Goal: Task Accomplishment & Management: Use online tool/utility

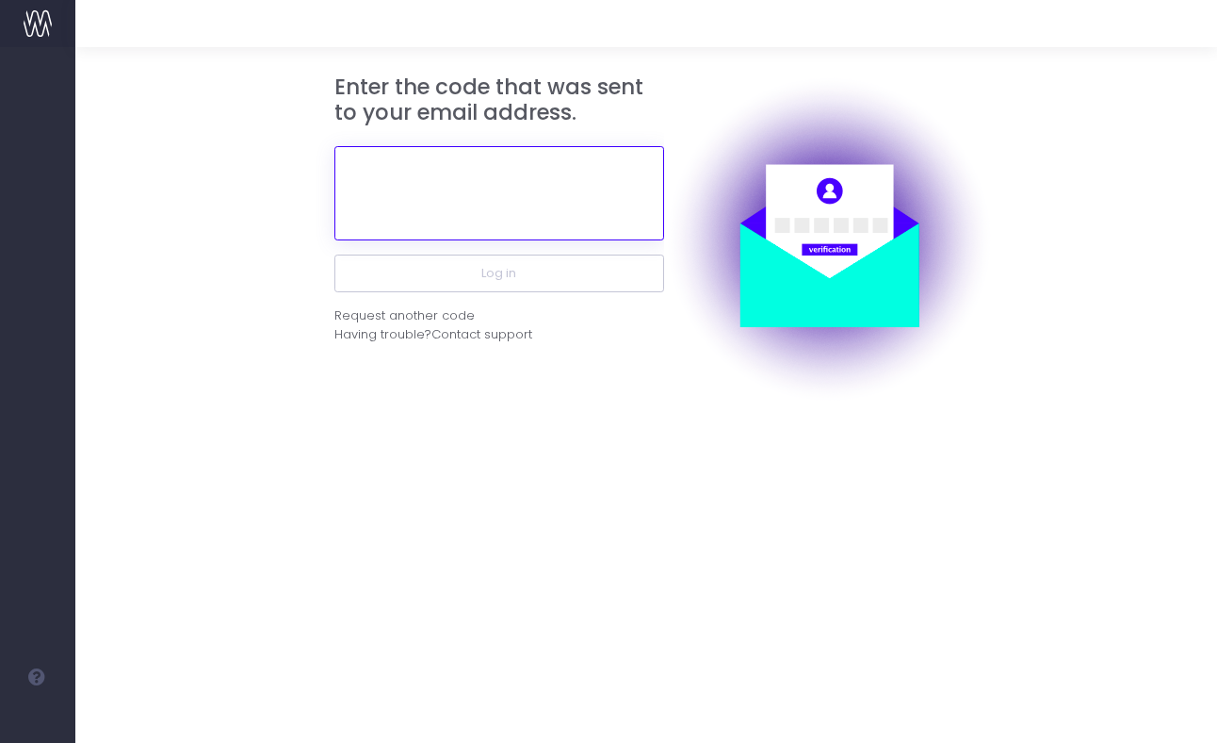
click at [542, 173] on input "text" at bounding box center [500, 193] width 330 height 94
paste input "933469"
paste input "9"
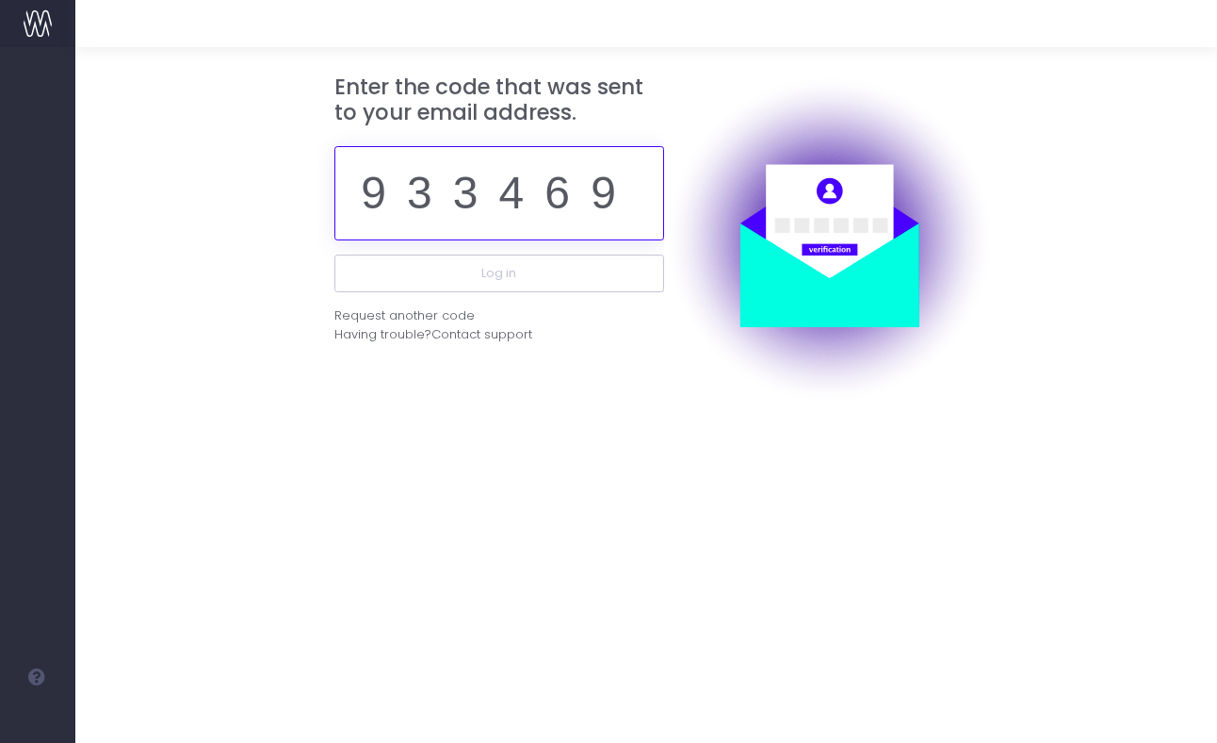
type input "933469"
click at [335, 254] on button "Log in" at bounding box center [500, 273] width 330 height 38
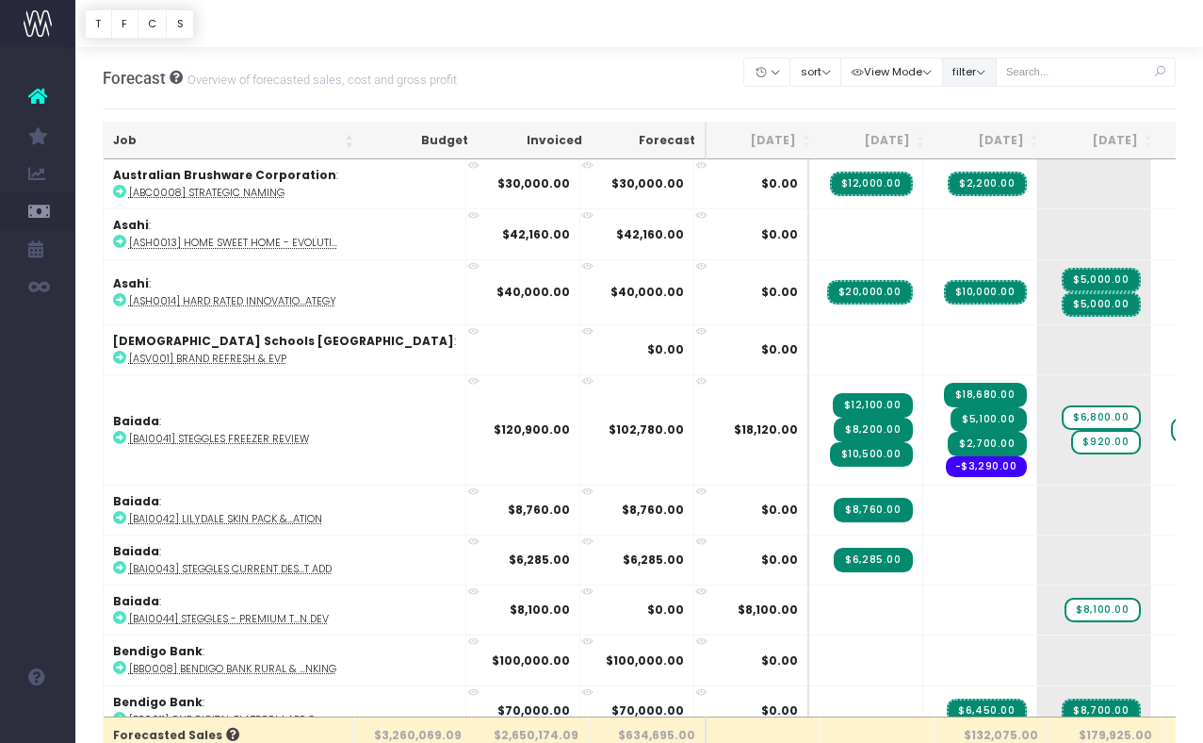
click at [988, 74] on button "filter" at bounding box center [969, 71] width 55 height 29
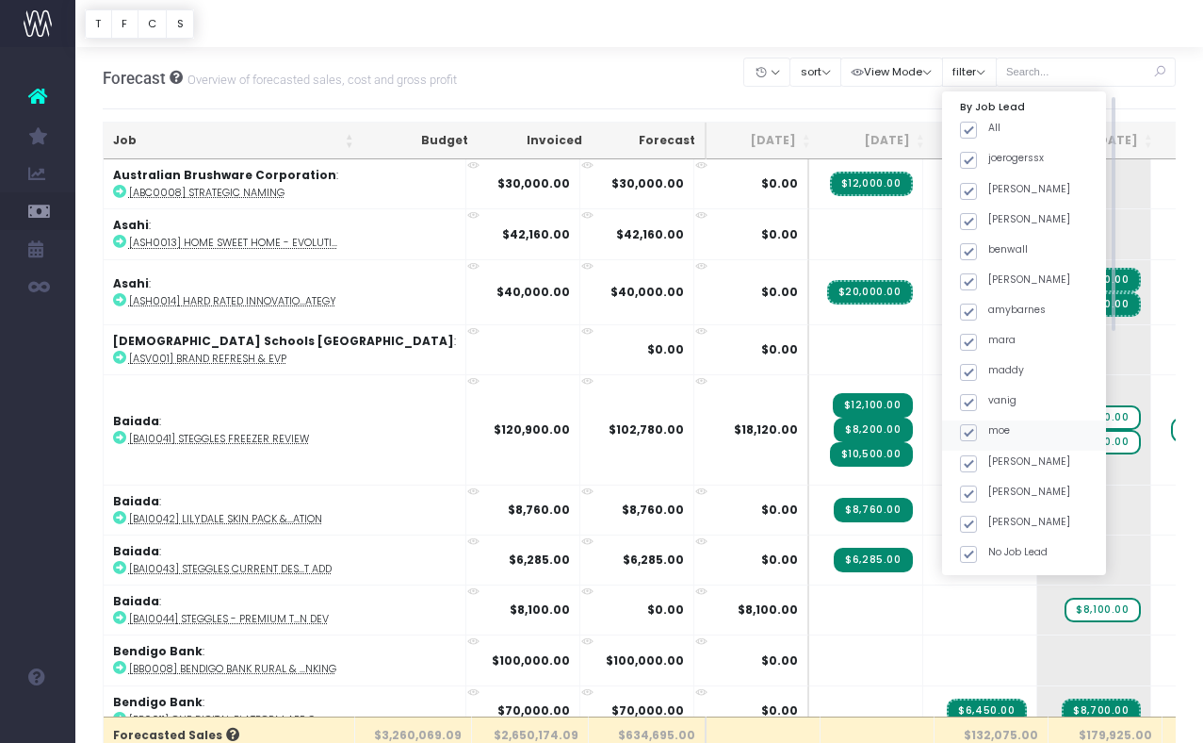
click at [977, 434] on span at bounding box center [968, 432] width 17 height 17
click at [995, 434] on input "moe" at bounding box center [994, 429] width 12 height 12
checkbox input "false"
click at [977, 465] on span at bounding box center [968, 463] width 17 height 17
click at [992, 465] on input "[PERSON_NAME]" at bounding box center [994, 460] width 12 height 12
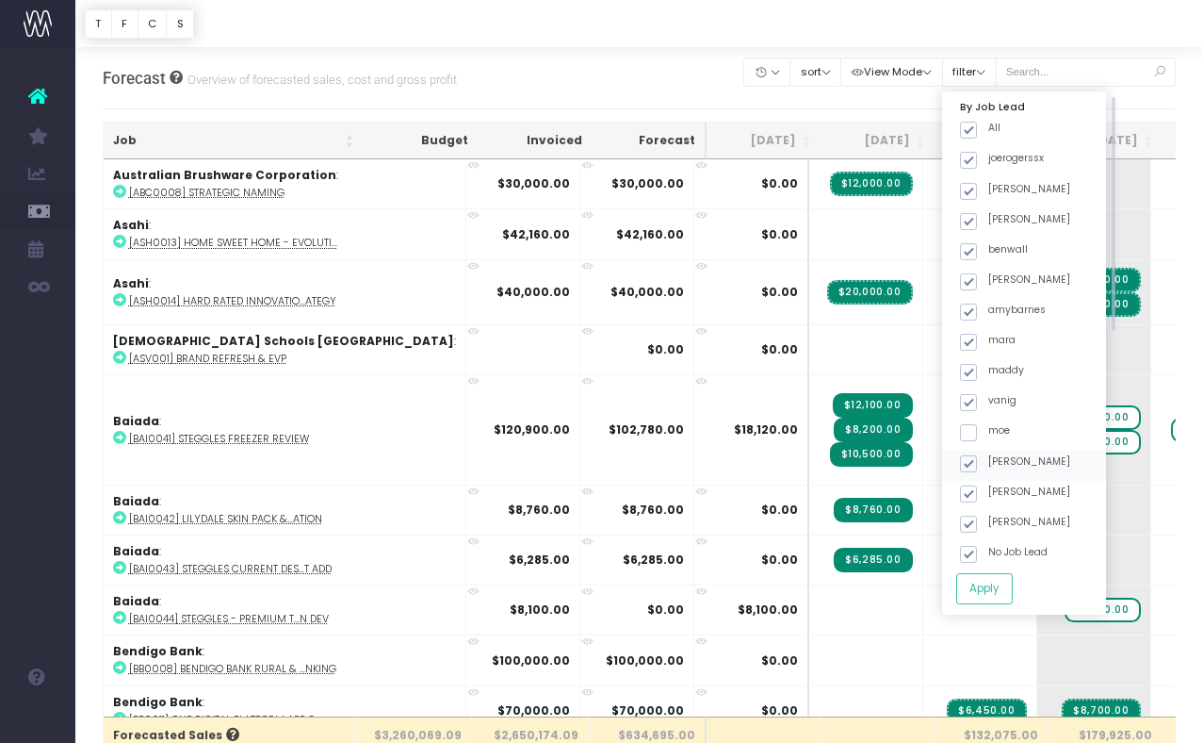
checkbox input "false"
click at [977, 494] on span at bounding box center [968, 493] width 17 height 17
click at [995, 494] on input "[PERSON_NAME]" at bounding box center [994, 490] width 12 height 12
checkbox input "false"
drag, startPoint x: 996, startPoint y: 523, endPoint x: 1004, endPoint y: 547, distance: 24.7
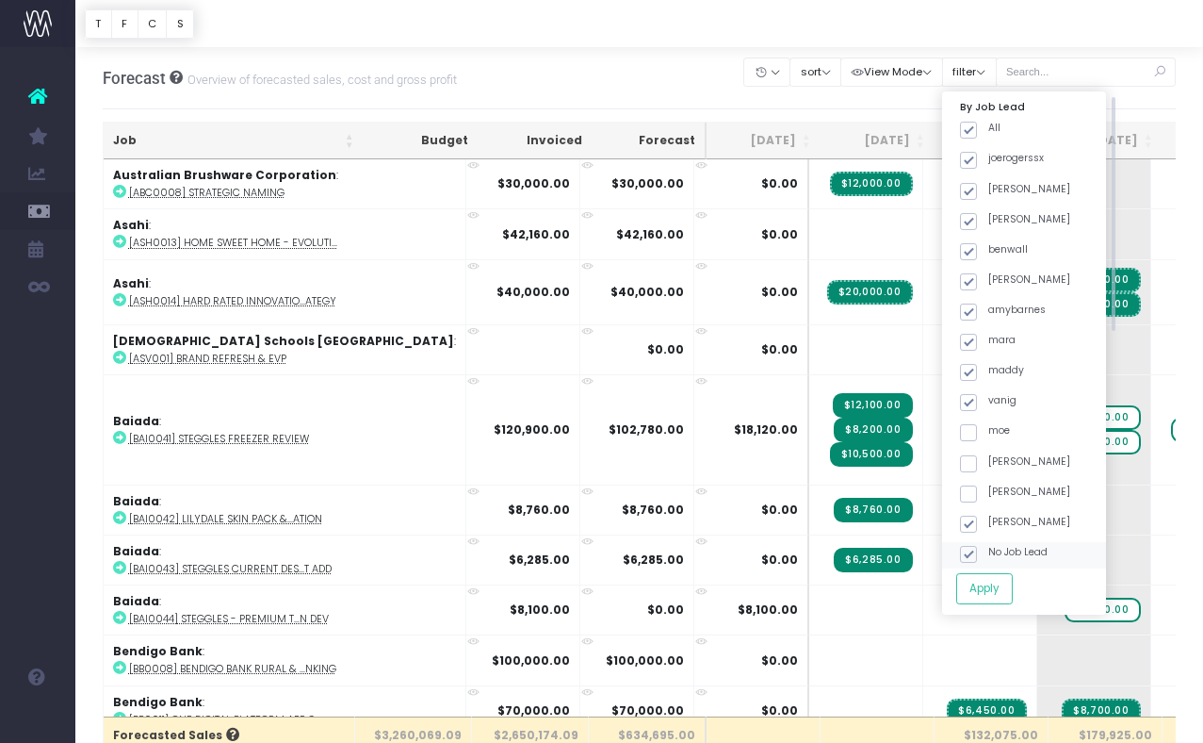
click at [977, 525] on span at bounding box center [968, 523] width 17 height 17
click at [998, 525] on input "[PERSON_NAME]" at bounding box center [994, 520] width 12 height 12
drag, startPoint x: 993, startPoint y: 523, endPoint x: 998, endPoint y: 511, distance: 13.1
click at [977, 517] on span at bounding box center [968, 523] width 17 height 17
click at [995, 517] on input "[PERSON_NAME]" at bounding box center [994, 520] width 12 height 12
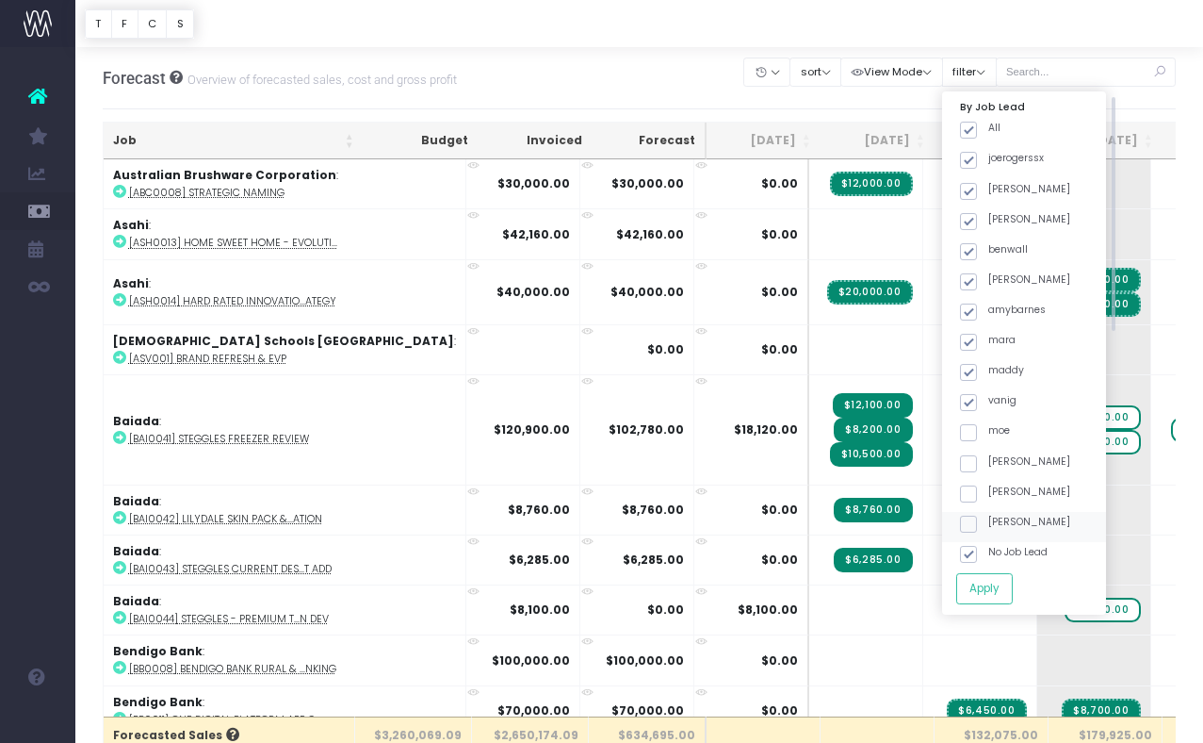
checkbox input "true"
drag, startPoint x: 997, startPoint y: 498, endPoint x: 992, endPoint y: 481, distance: 17.6
click at [977, 495] on span at bounding box center [968, 493] width 17 height 17
click at [995, 495] on input "[PERSON_NAME]" at bounding box center [994, 490] width 12 height 12
checkbox input "true"
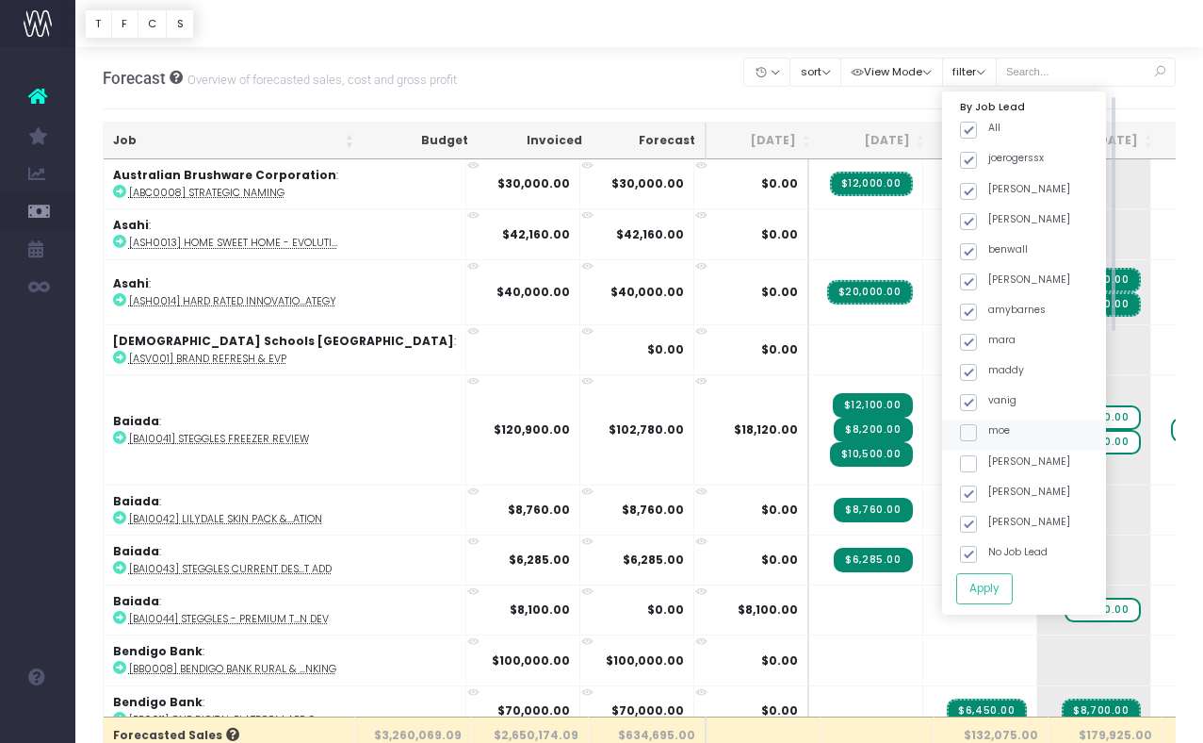
drag, startPoint x: 991, startPoint y: 463, endPoint x: 995, endPoint y: 443, distance: 20.1
click at [977, 460] on span at bounding box center [968, 463] width 17 height 17
click at [991, 460] on input "[PERSON_NAME]" at bounding box center [994, 460] width 12 height 12
checkbox input "true"
click at [977, 431] on span at bounding box center [968, 432] width 17 height 17
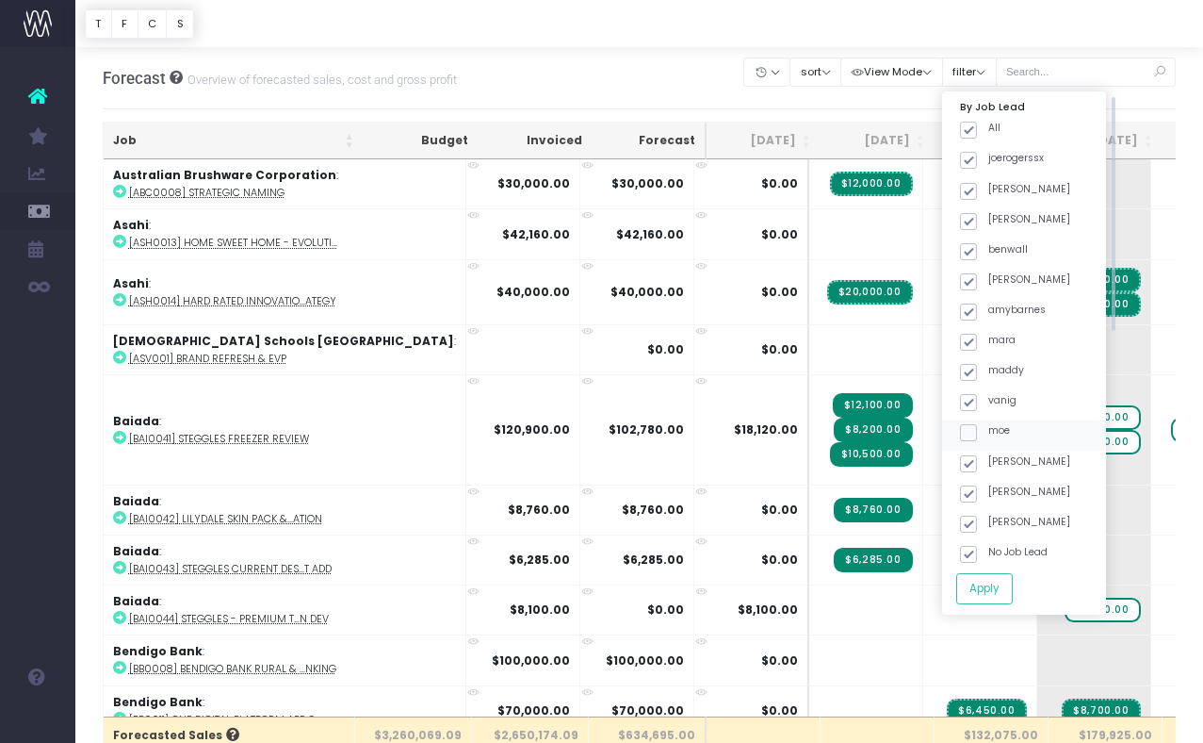
click at [993, 431] on input "moe" at bounding box center [994, 429] width 12 height 12
checkbox input "true"
click at [977, 137] on span at bounding box center [968, 130] width 17 height 17
click at [992, 133] on input "All" at bounding box center [994, 127] width 12 height 12
checkbox input "false"
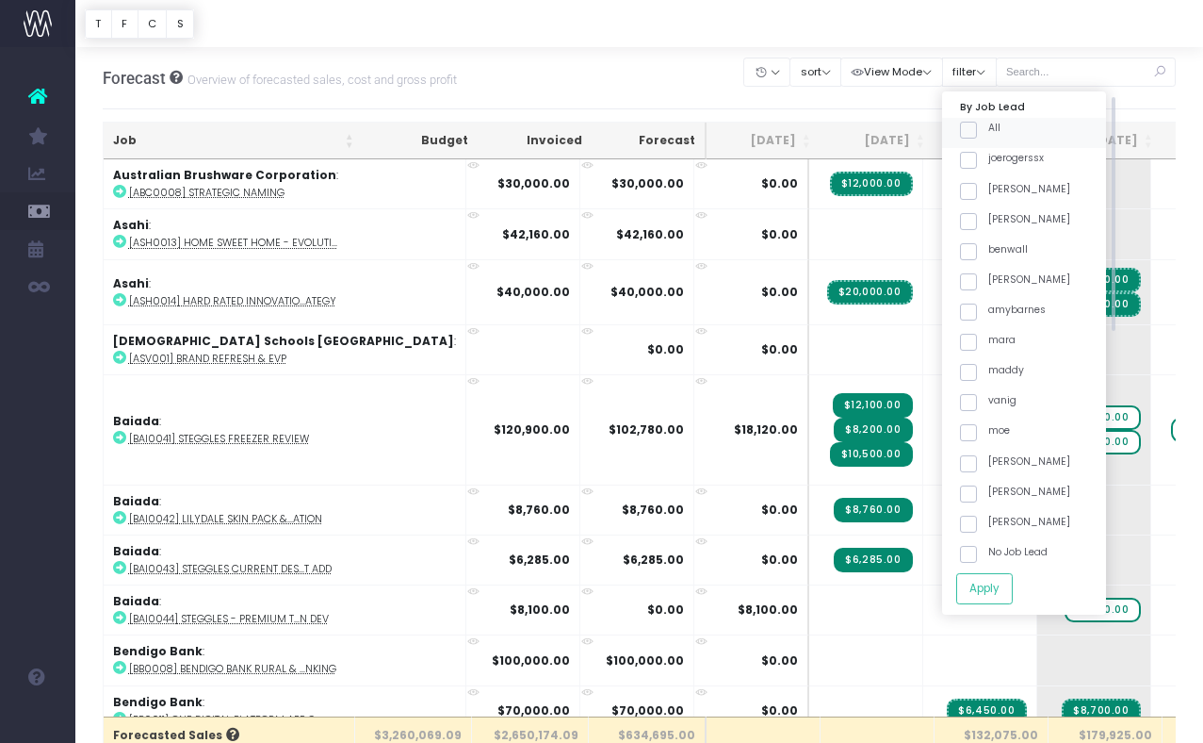
checkbox input "false"
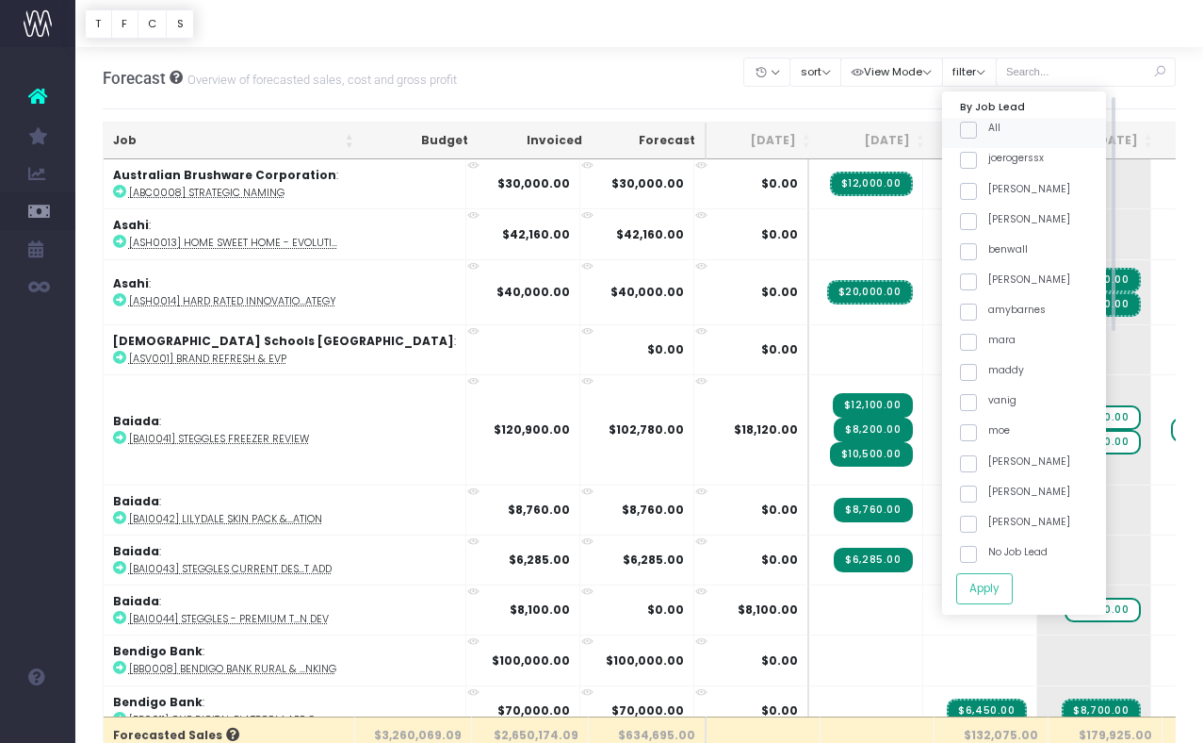
checkbox input "false"
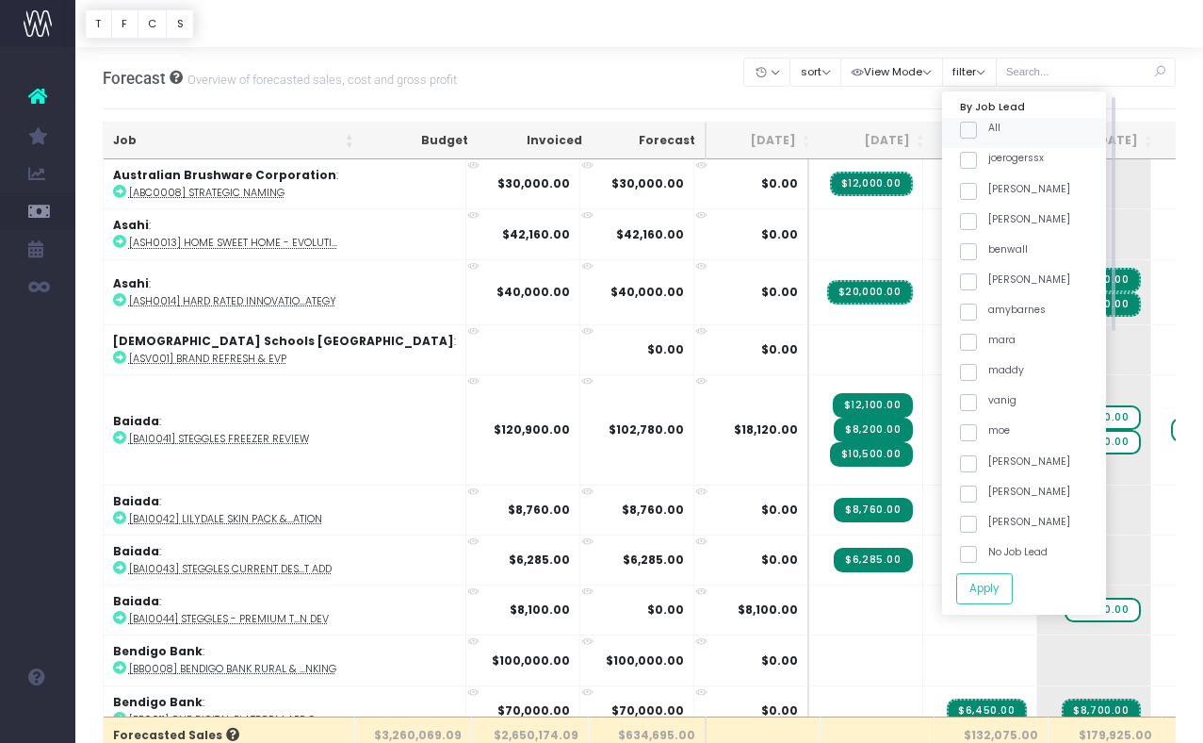
checkbox input "false"
click at [977, 399] on span at bounding box center [968, 402] width 17 height 17
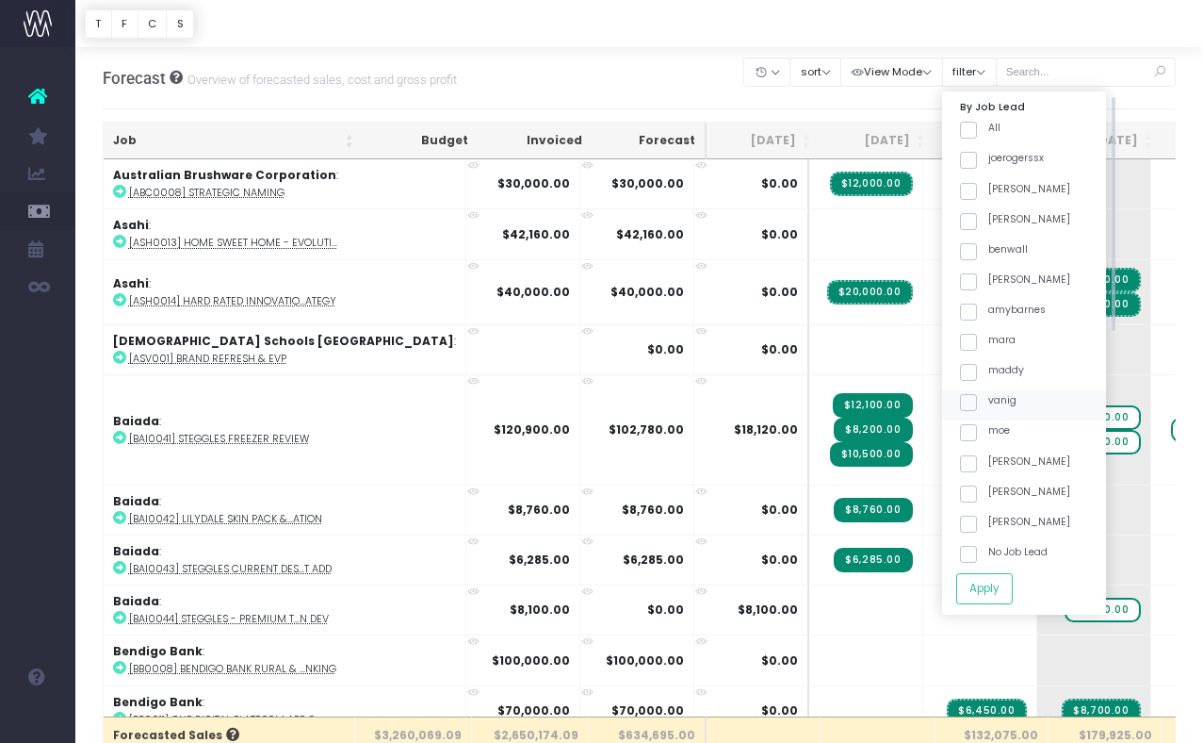
click at [998, 399] on input "vanig" at bounding box center [994, 399] width 12 height 12
click at [1013, 589] on button "Apply" at bounding box center [984, 588] width 57 height 31
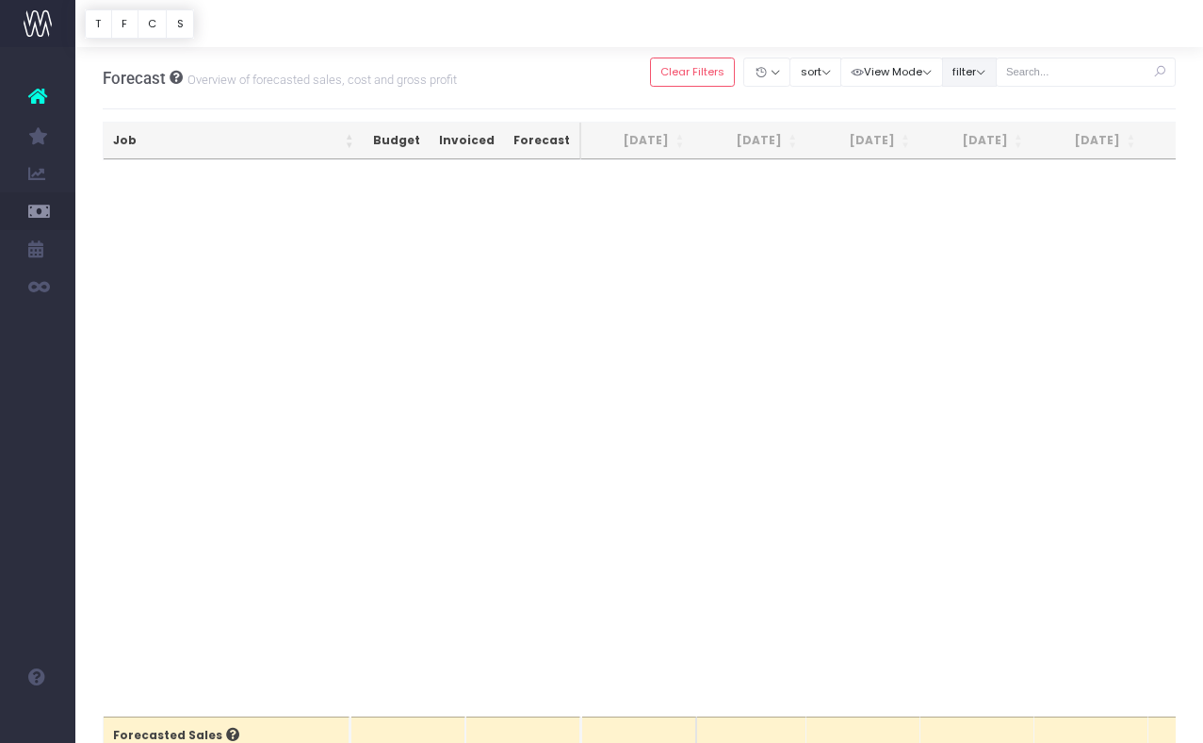
click at [997, 71] on button "filter" at bounding box center [969, 71] width 55 height 29
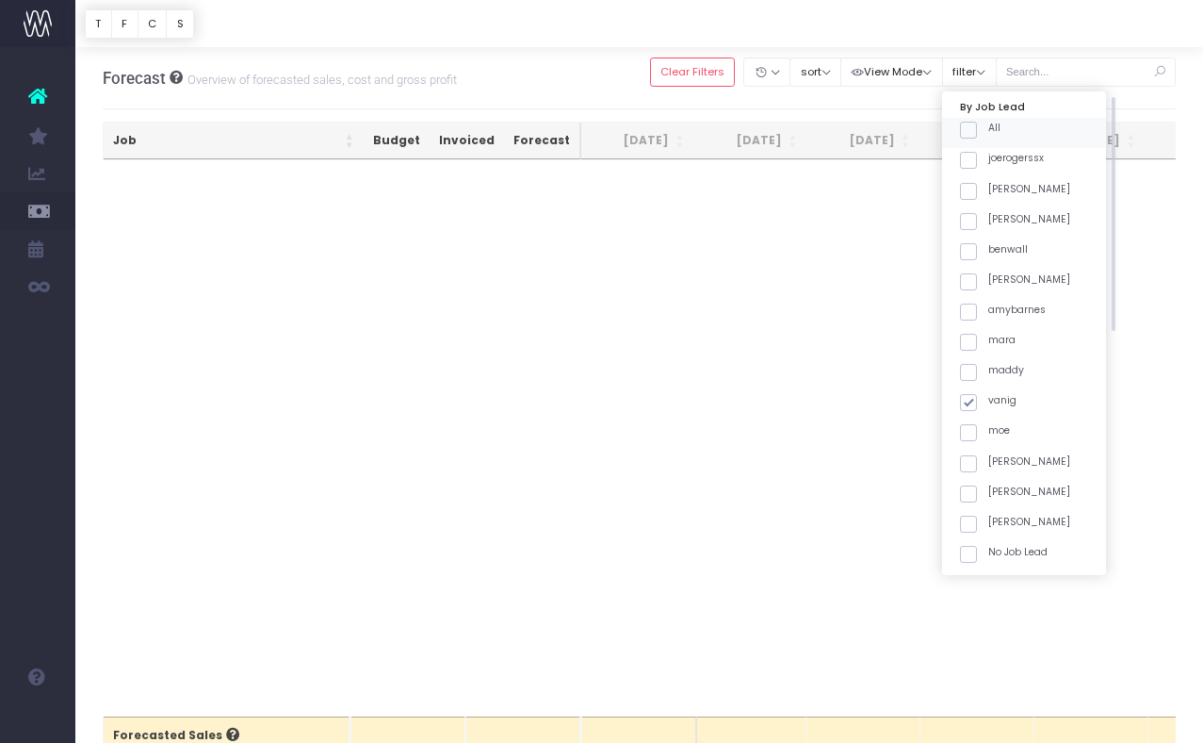
click at [980, 128] on div "All" at bounding box center [1024, 133] width 164 height 30
click at [977, 406] on span at bounding box center [968, 402] width 17 height 17
click at [997, 405] on input "vanig" at bounding box center [994, 399] width 12 height 12
checkbox input "false"
click at [977, 128] on span at bounding box center [968, 130] width 17 height 17
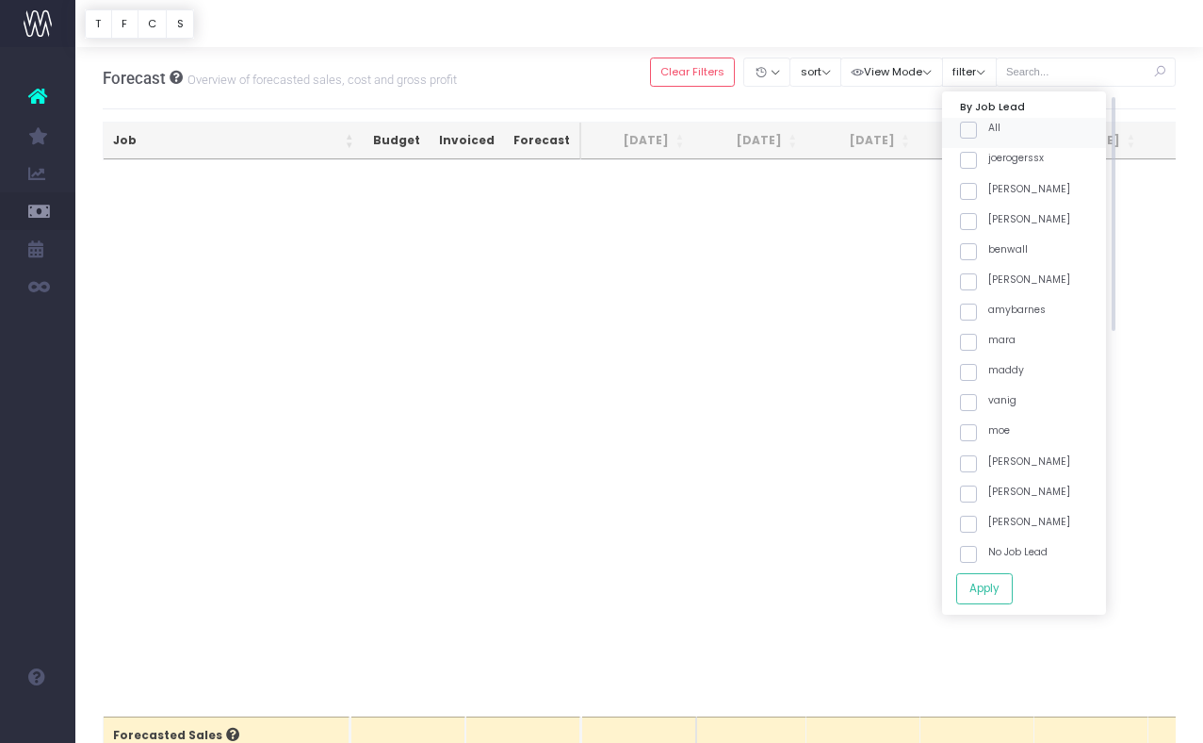
click at [988, 128] on input "All" at bounding box center [994, 127] width 12 height 12
checkbox input "true"
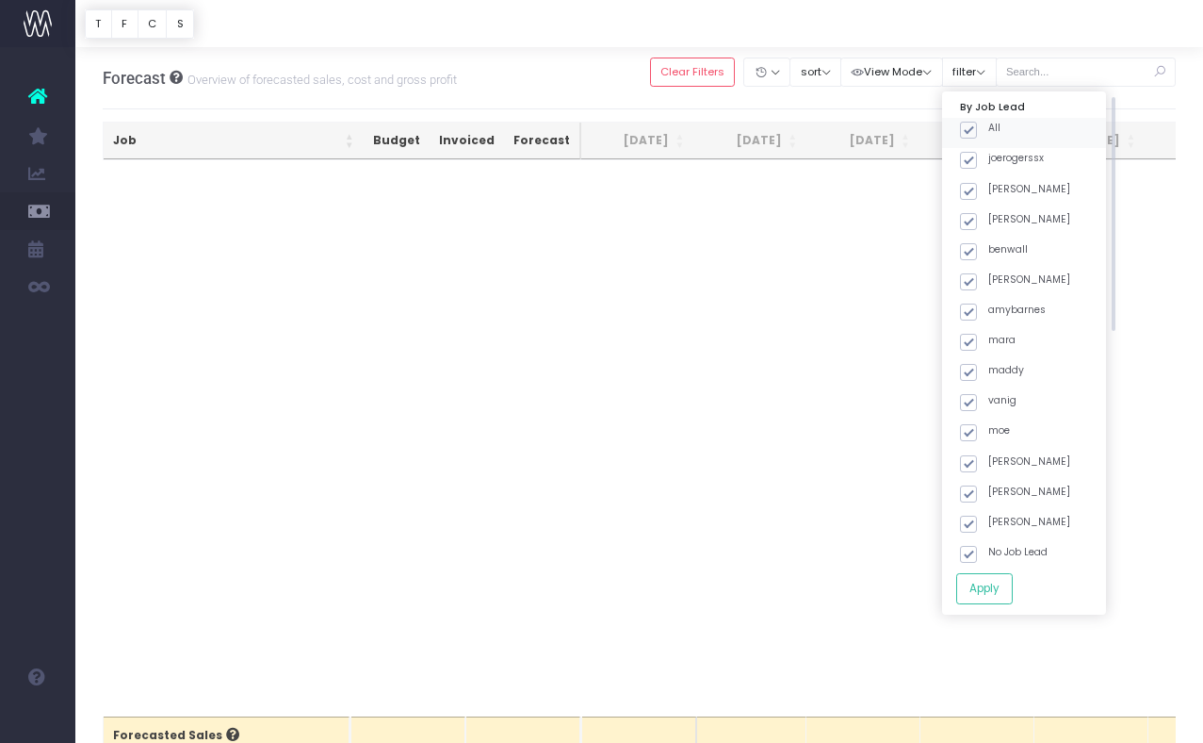
checkbox input "true"
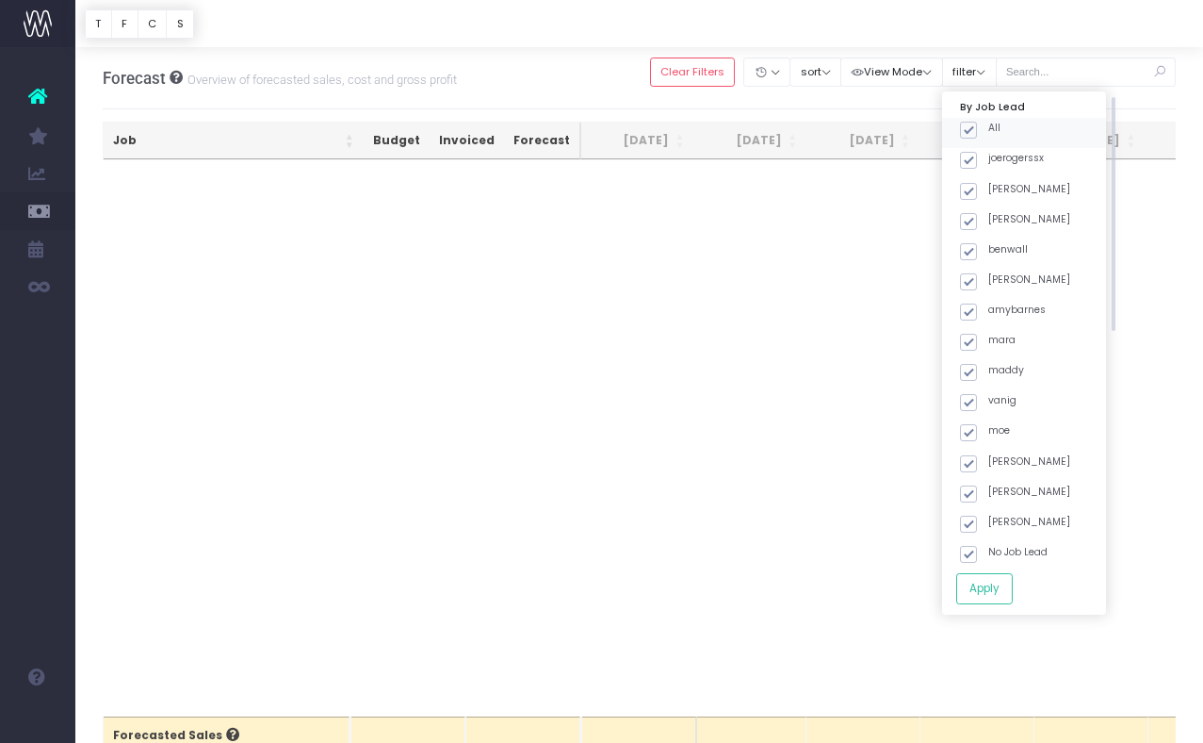
checkbox input "true"
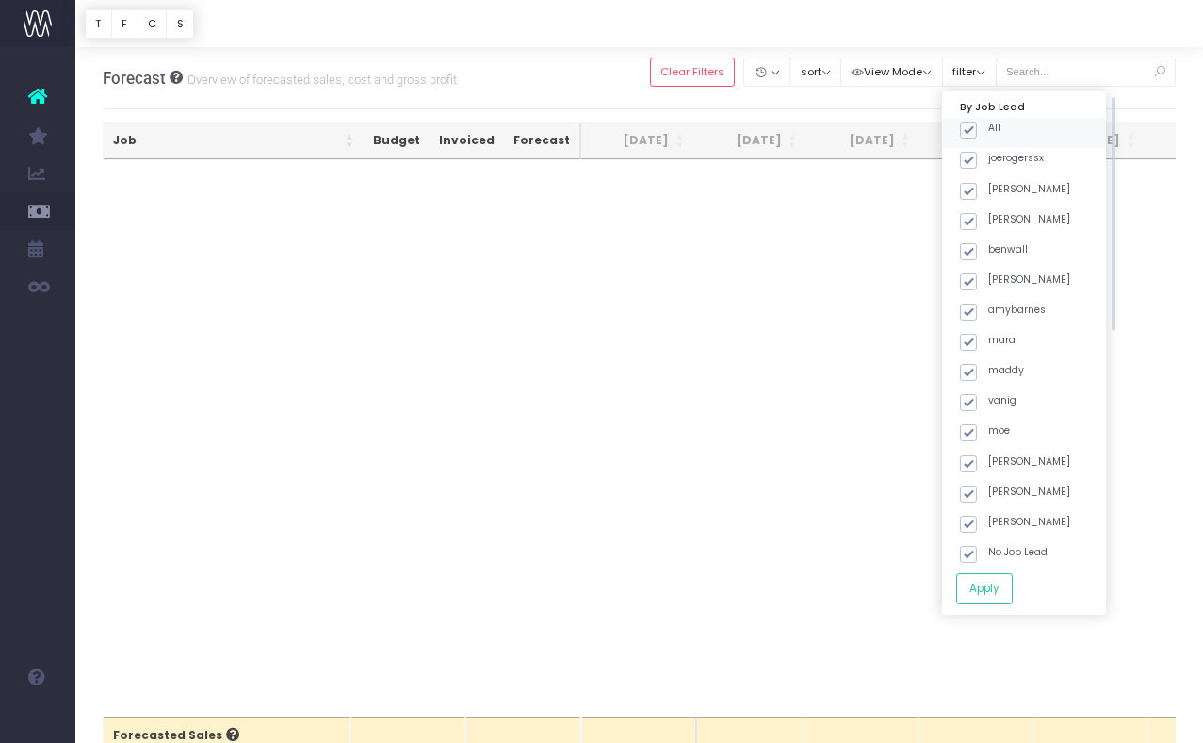
checkbox input "true"
drag, startPoint x: 1009, startPoint y: 584, endPoint x: 870, endPoint y: 139, distance: 466.1
click at [1010, 583] on button "Apply" at bounding box center [984, 588] width 57 height 31
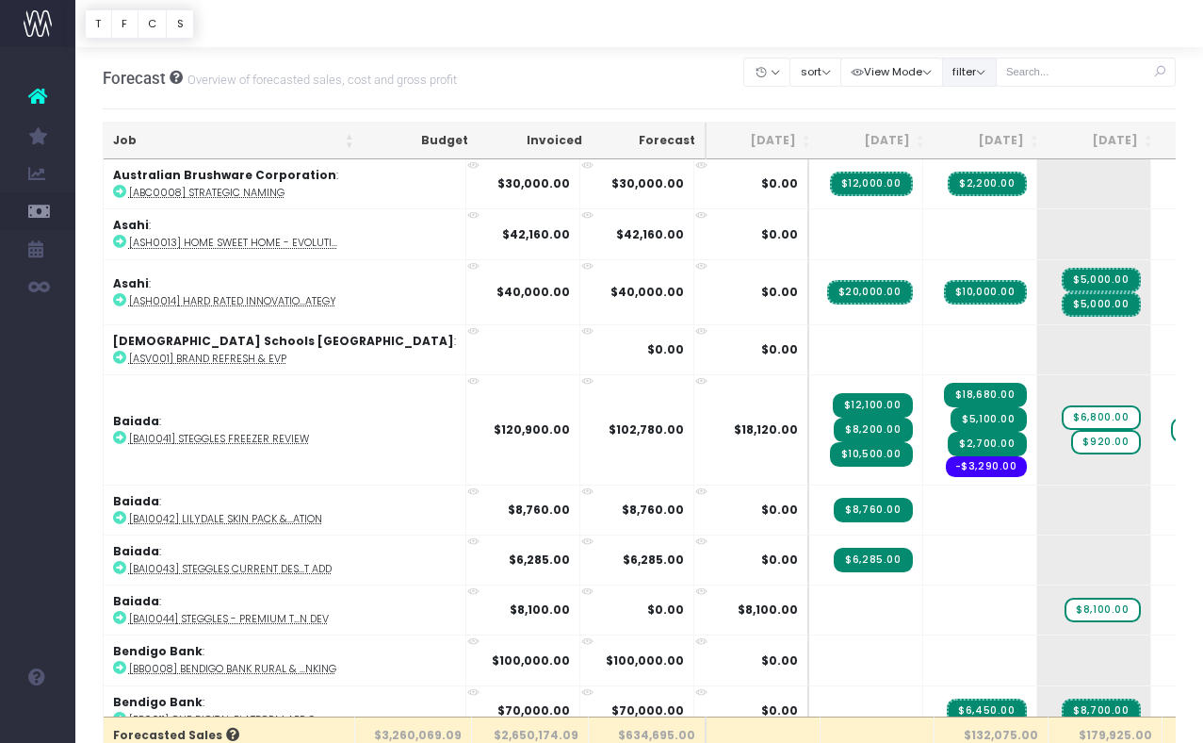
click at [997, 72] on button "filter" at bounding box center [969, 71] width 55 height 29
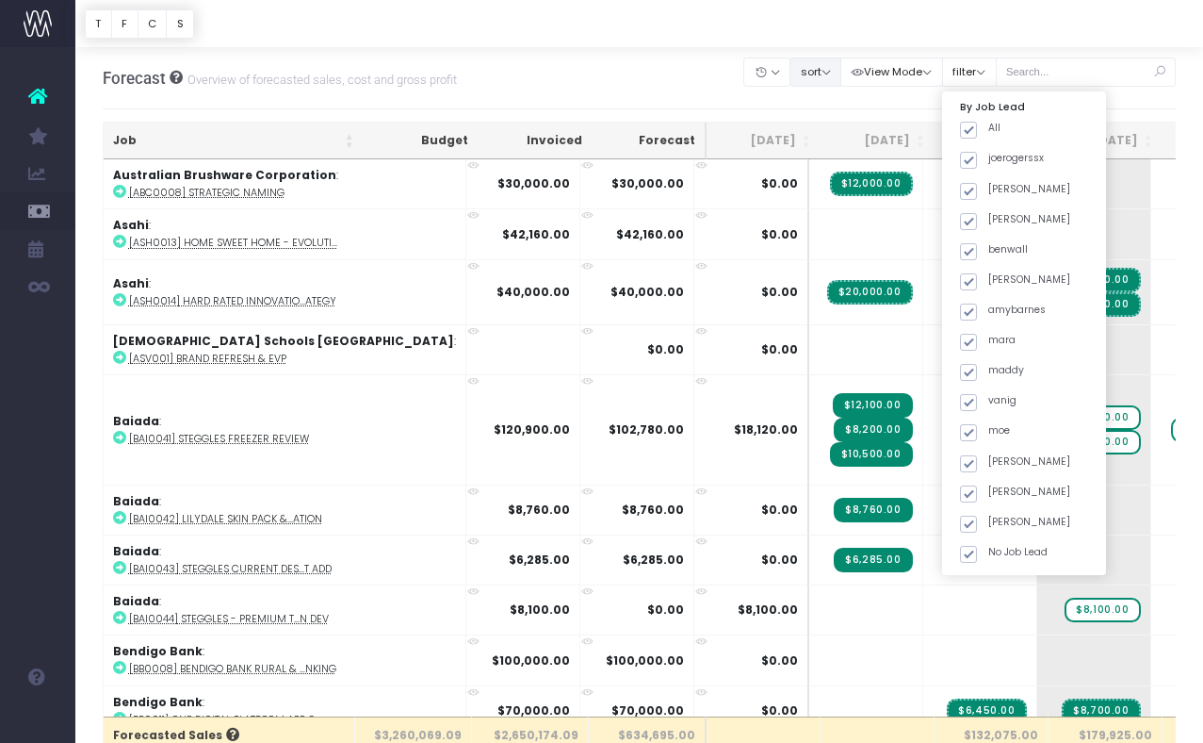
click at [835, 68] on button "sort" at bounding box center [816, 71] width 52 height 29
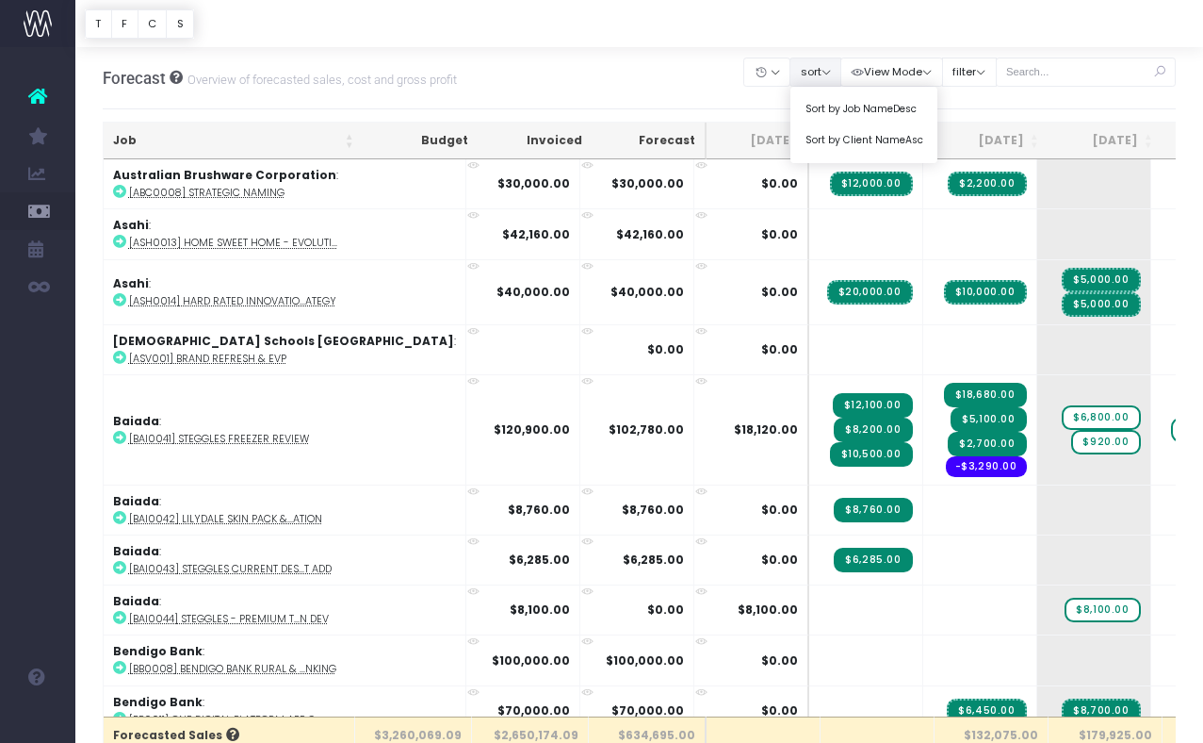
click at [830, 72] on button "sort" at bounding box center [816, 71] width 52 height 29
click at [1101, 72] on input "text" at bounding box center [1086, 71] width 181 height 29
click at [974, 66] on button "filter" at bounding box center [969, 71] width 55 height 29
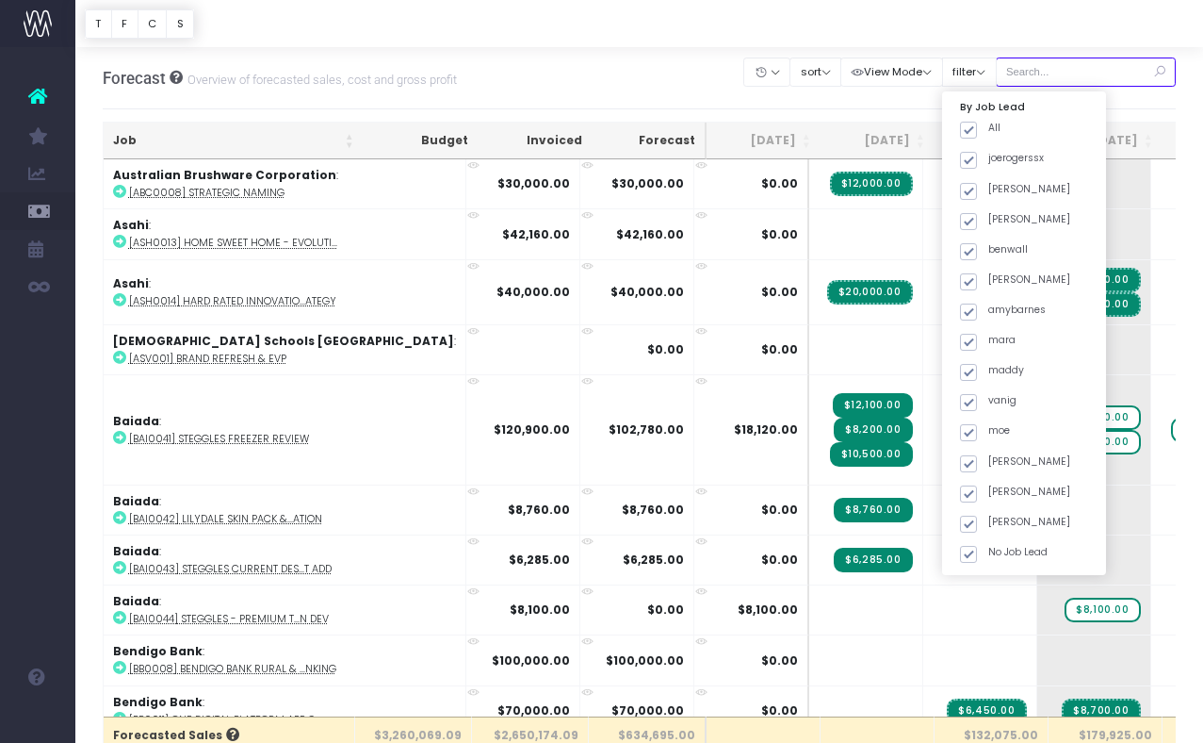
click at [1086, 74] on input "text" at bounding box center [1086, 71] width 181 height 29
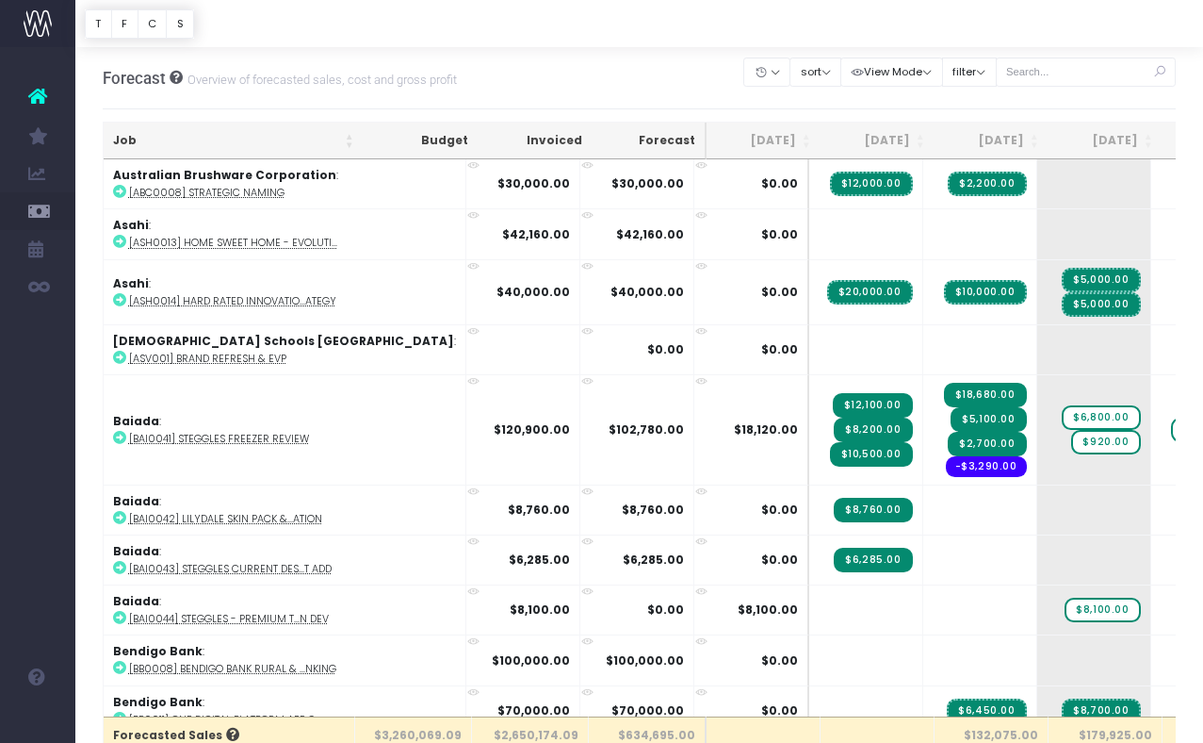
click at [516, 82] on div "Forecast Overview of forecasted sales, cost and gross profit Clear Filters Hide…" at bounding box center [640, 78] width 1074 height 62
click at [864, 73] on icon "button" at bounding box center [857, 73] width 13 height 0
click at [997, 78] on button "filter" at bounding box center [969, 71] width 55 height 29
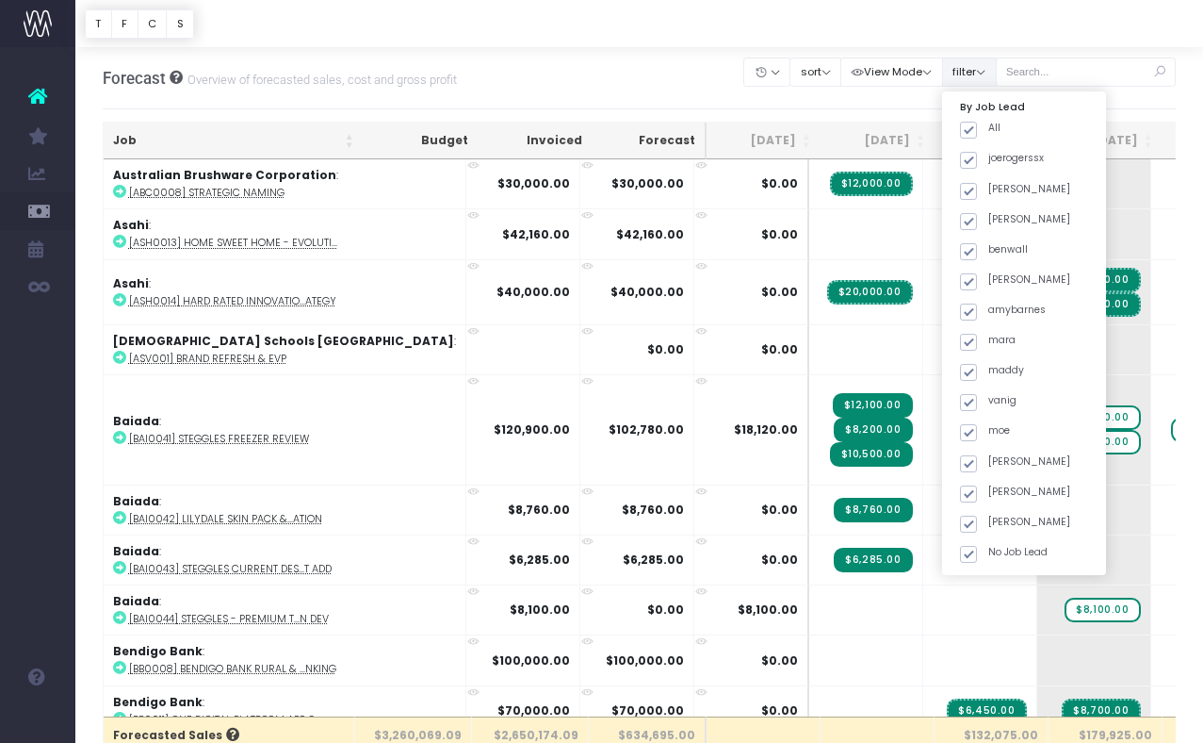
click at [997, 78] on button "filter" at bounding box center [969, 71] width 55 height 29
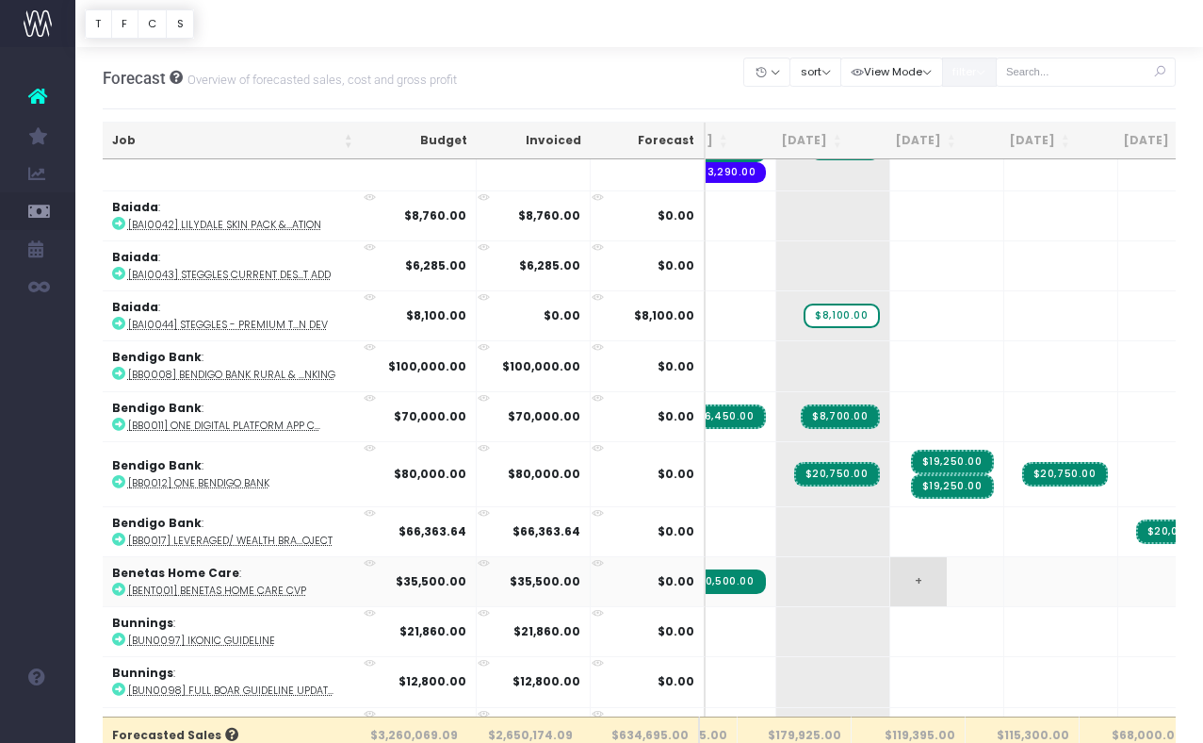
scroll to position [294, 343]
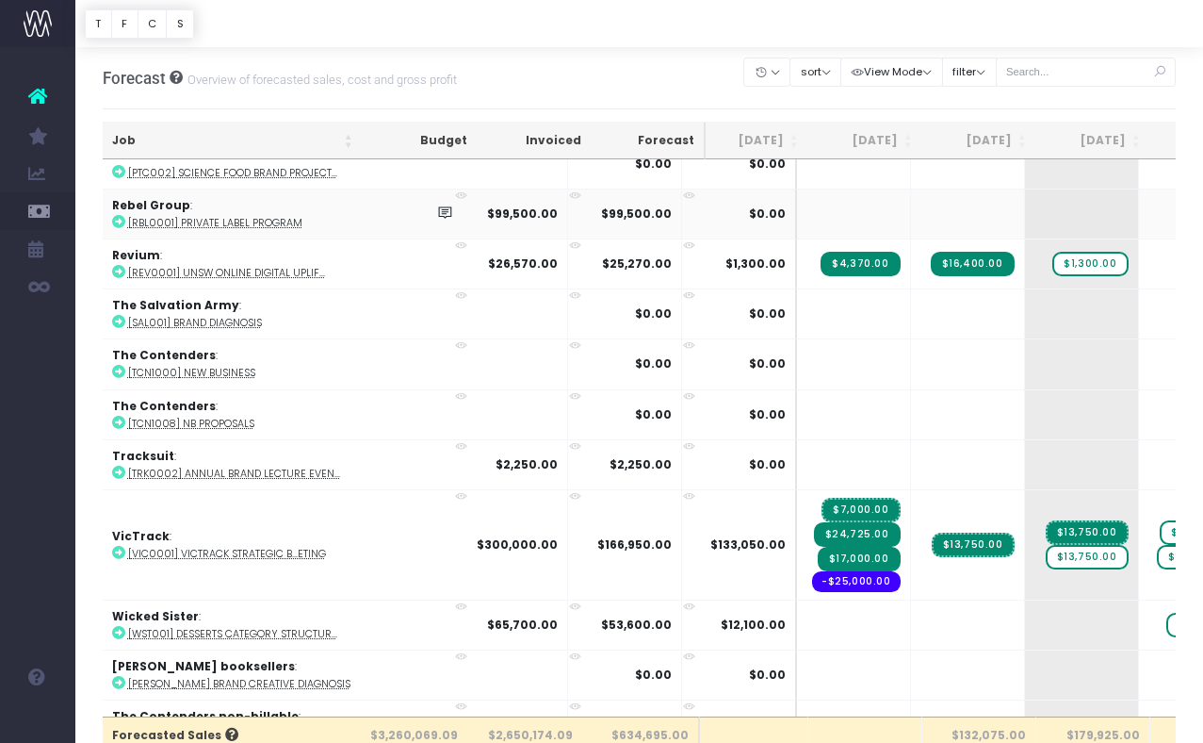
scroll to position [3939, 12]
